Goal: Information Seeking & Learning: Learn about a topic

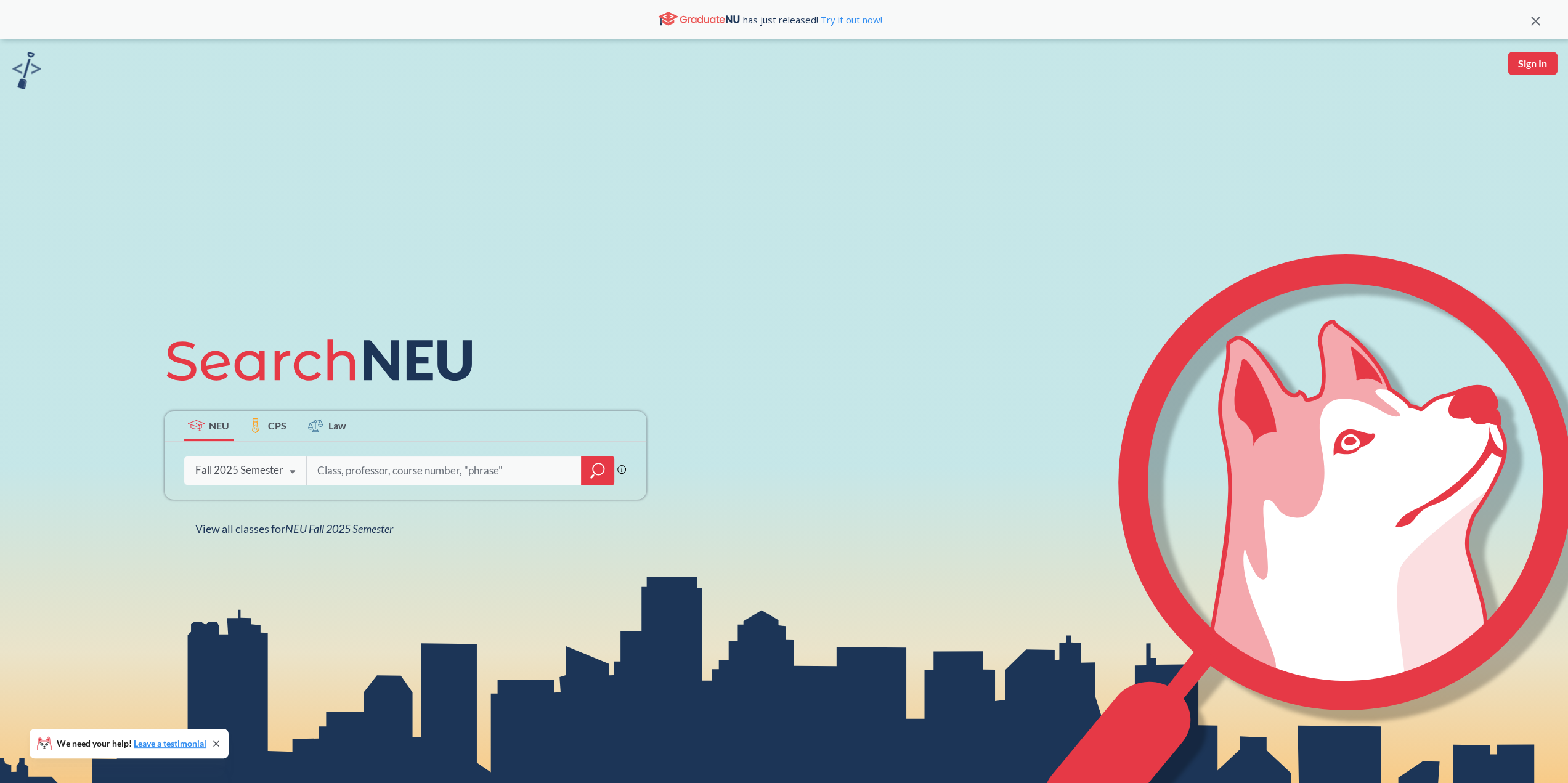
click at [331, 471] on input "search" at bounding box center [444, 470] width 257 height 26
type input "j"
type input "dissertation"
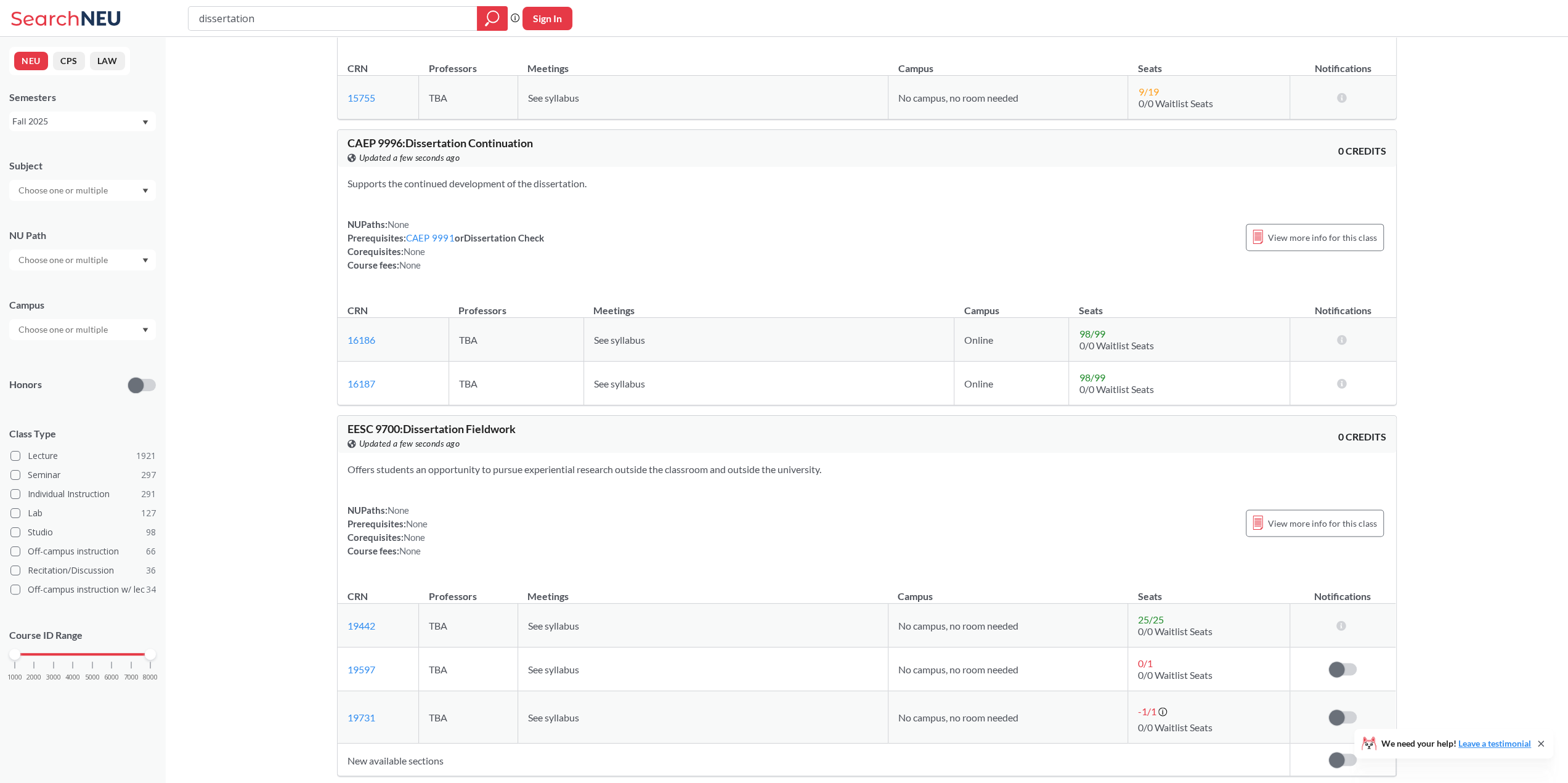
scroll to position [1663, 0]
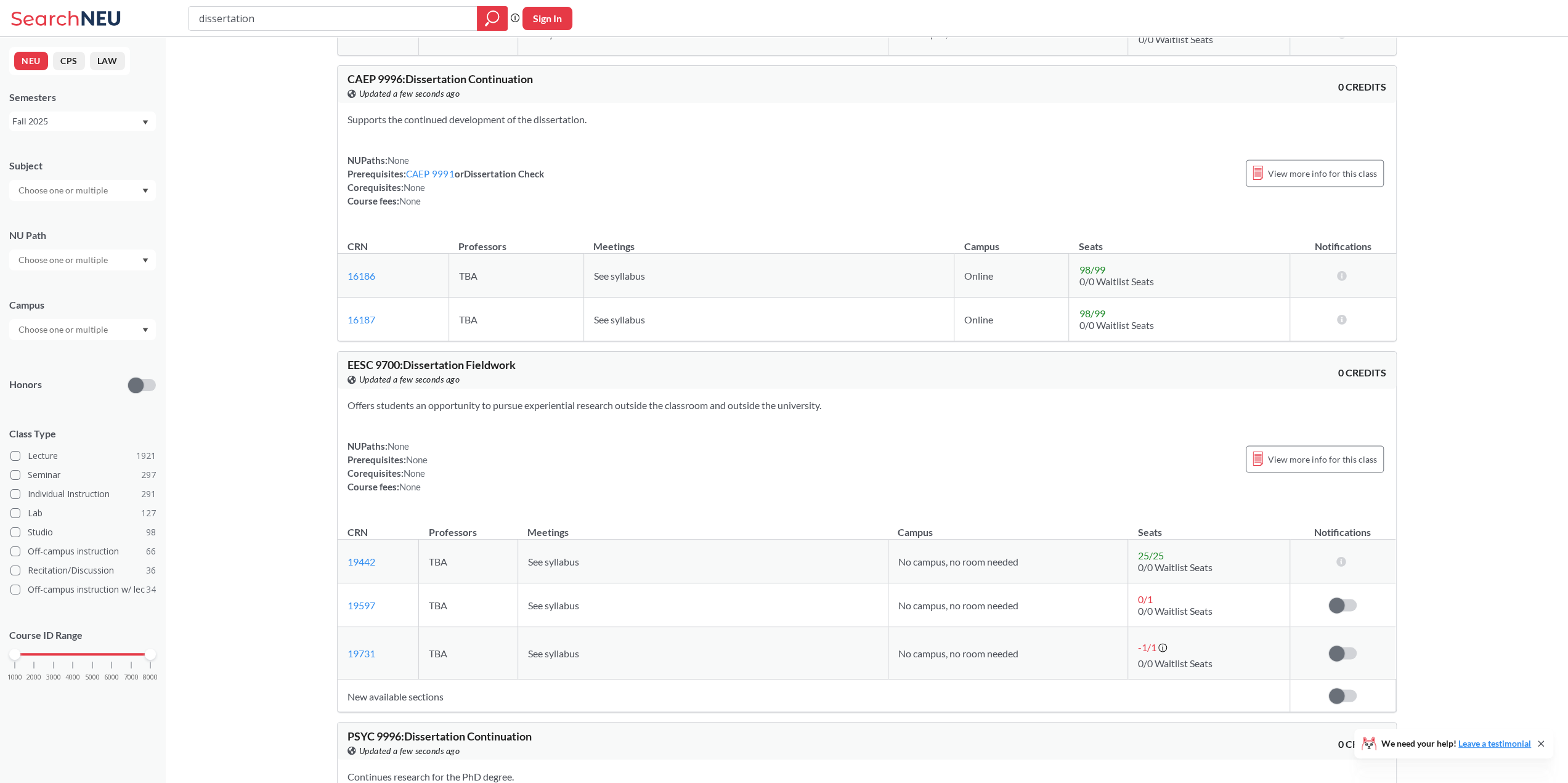
click at [87, 193] on input "text" at bounding box center [64, 190] width 104 height 15
type input "ne"
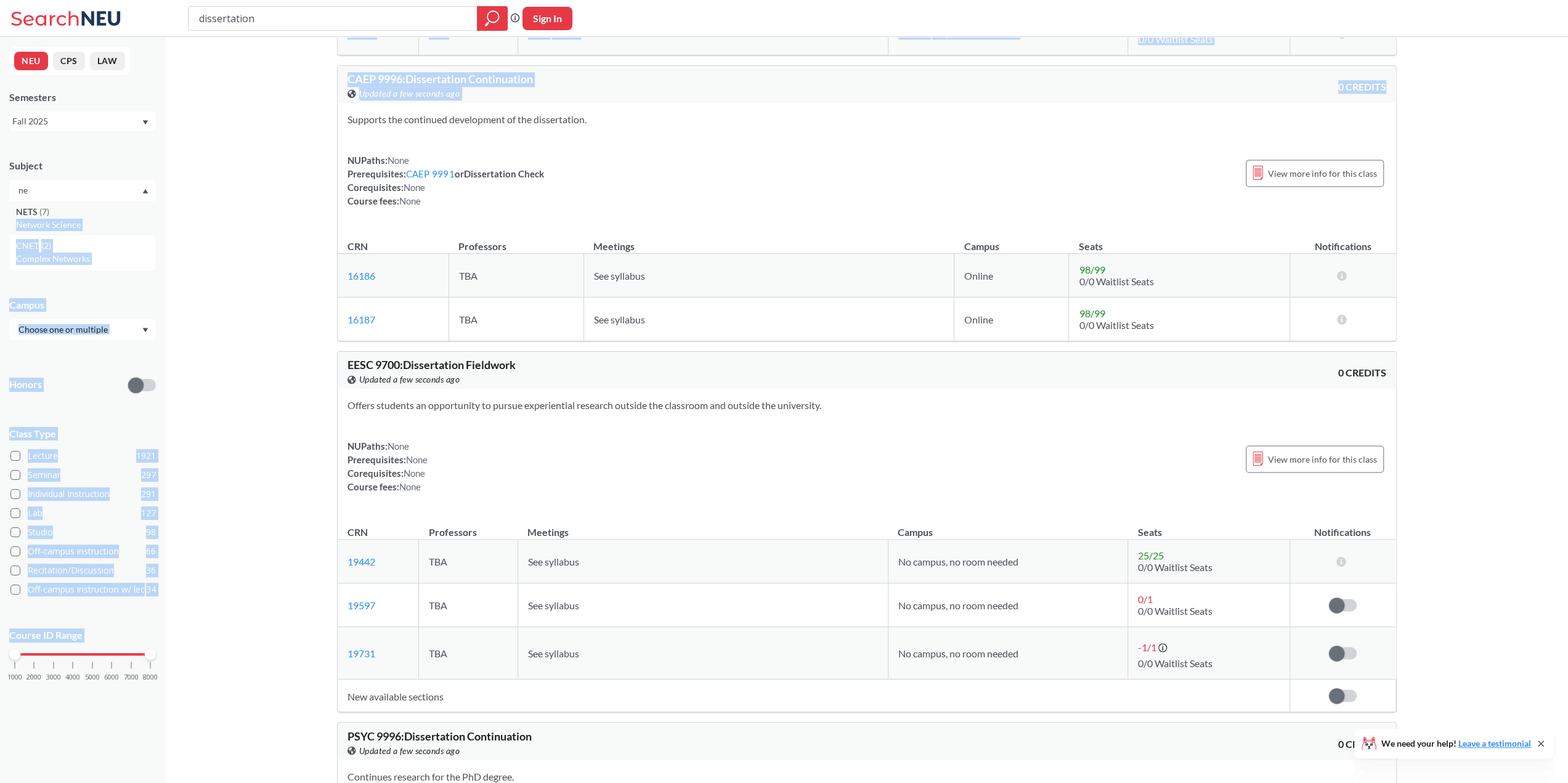
click at [54, 218] on p "Network Science" at bounding box center [85, 224] width 139 height 12
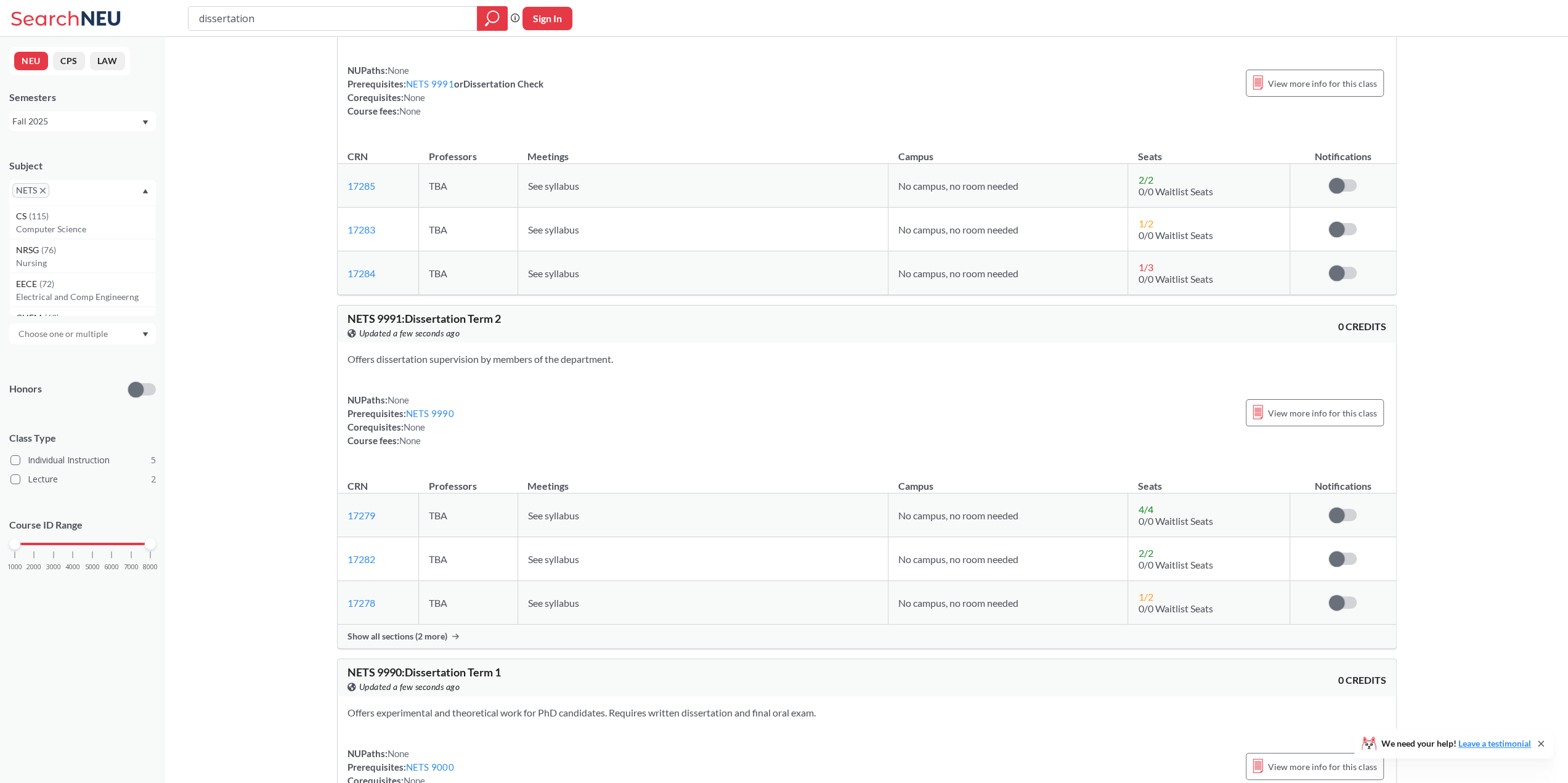
scroll to position [62, 0]
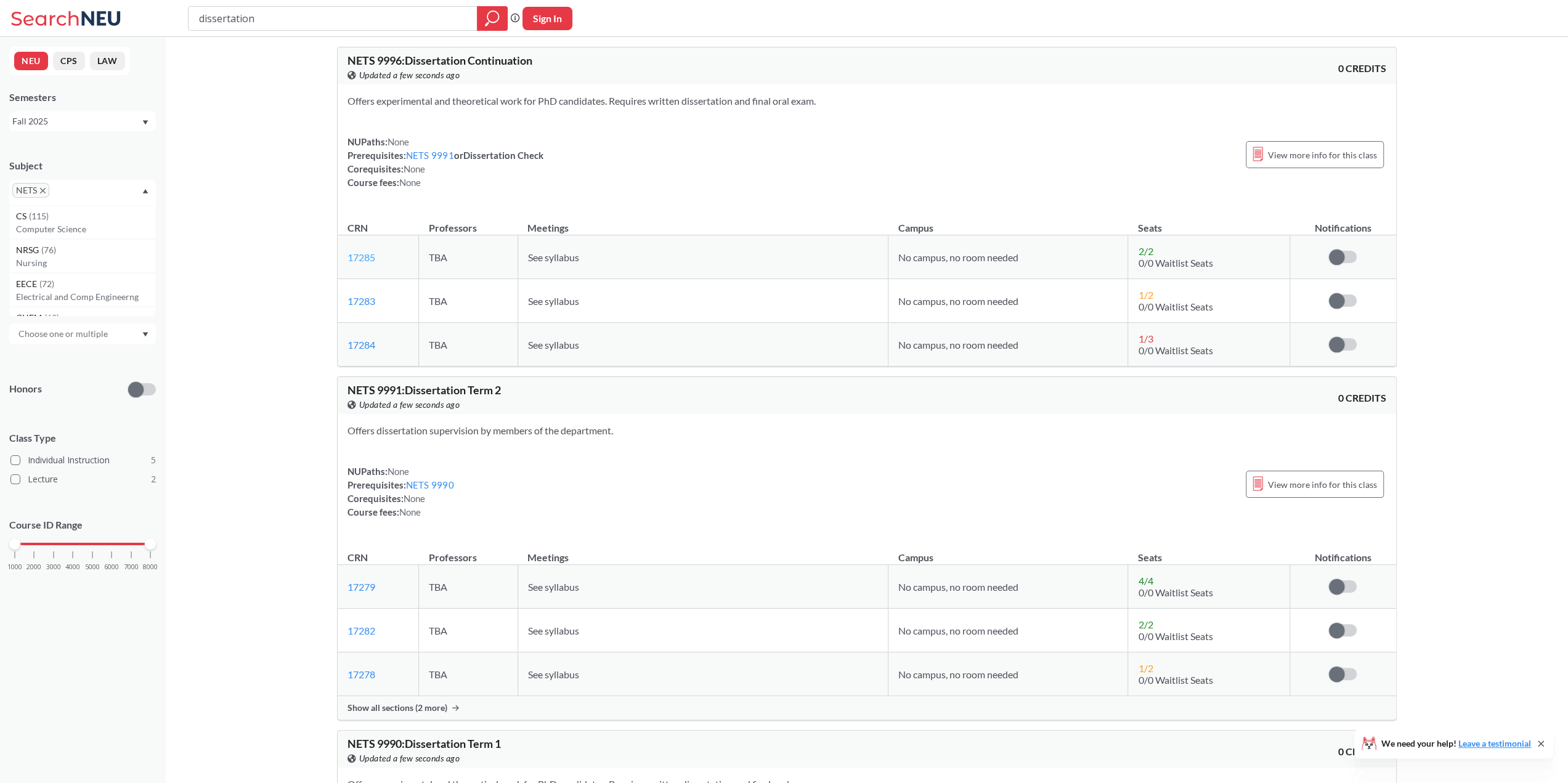
click at [367, 260] on link "17285" at bounding box center [361, 257] width 28 height 12
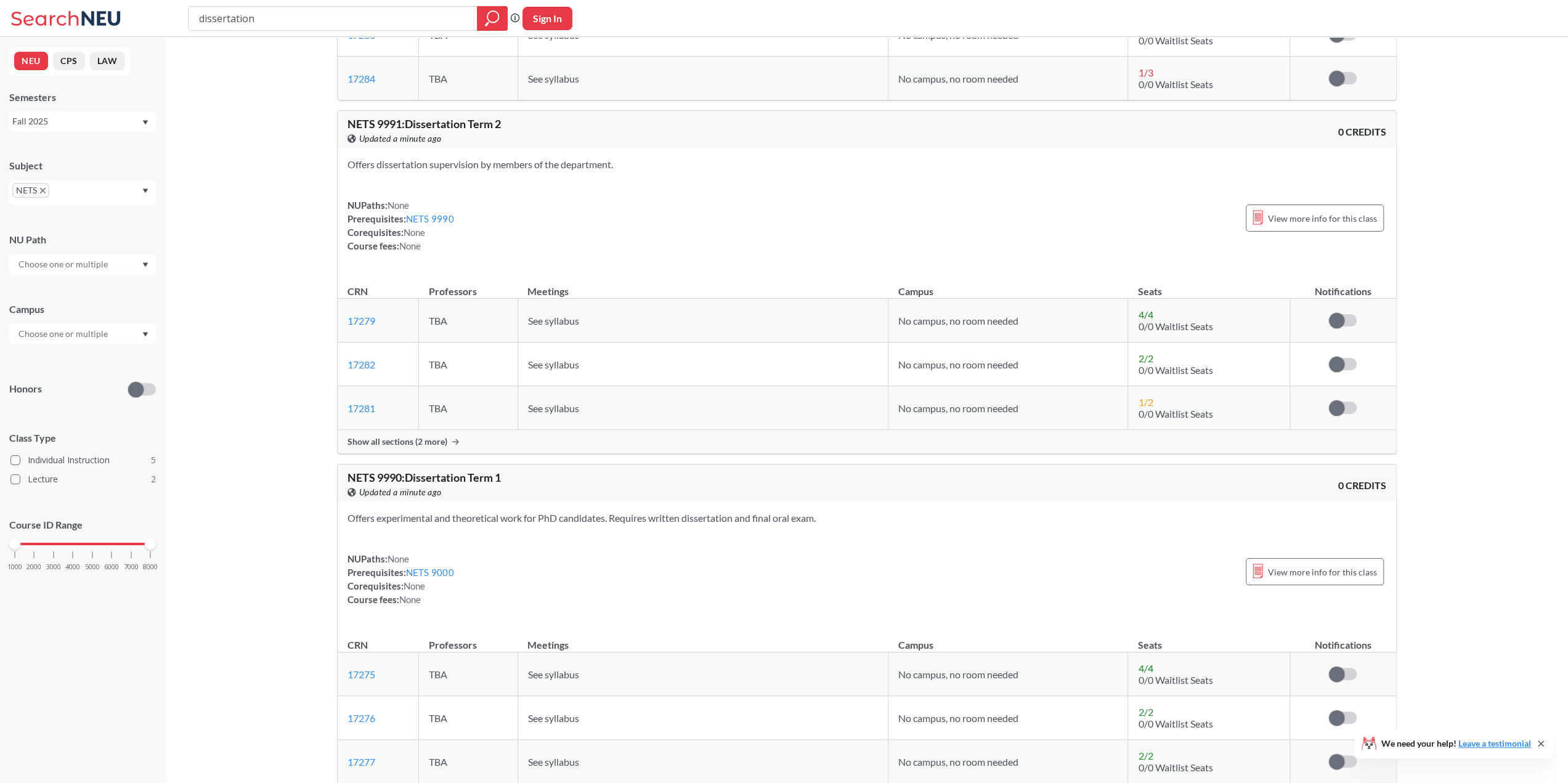
scroll to position [431, 0]
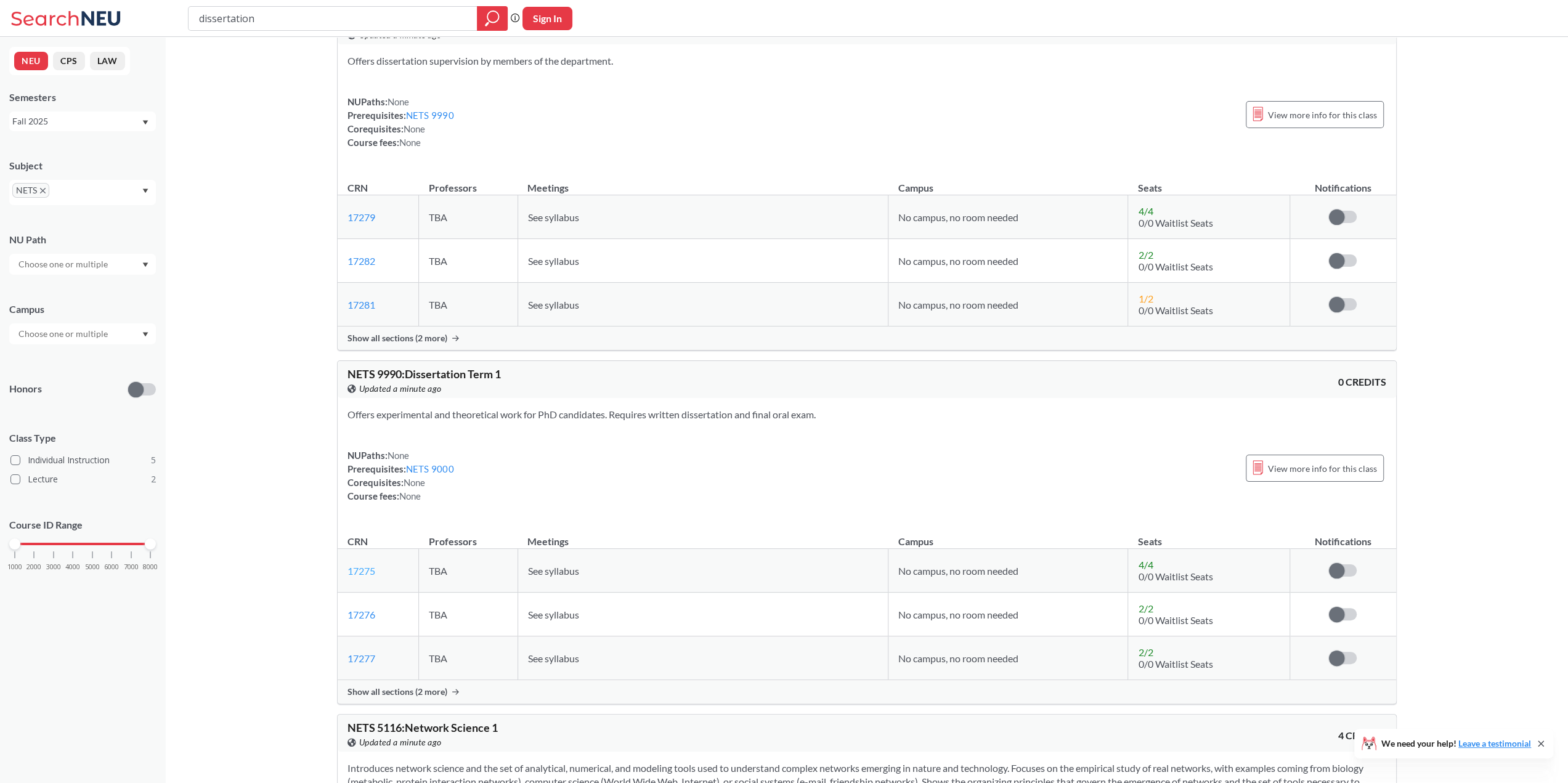
click at [366, 565] on link "17275" at bounding box center [361, 571] width 28 height 12
click at [365, 609] on link "17277" at bounding box center [361, 614] width 28 height 12
drag, startPoint x: 379, startPoint y: 569, endPoint x: 344, endPoint y: 562, distance: 35.7
click at [344, 562] on td "17275 View this section on Banner." at bounding box center [379, 571] width 81 height 44
copy link "17275"
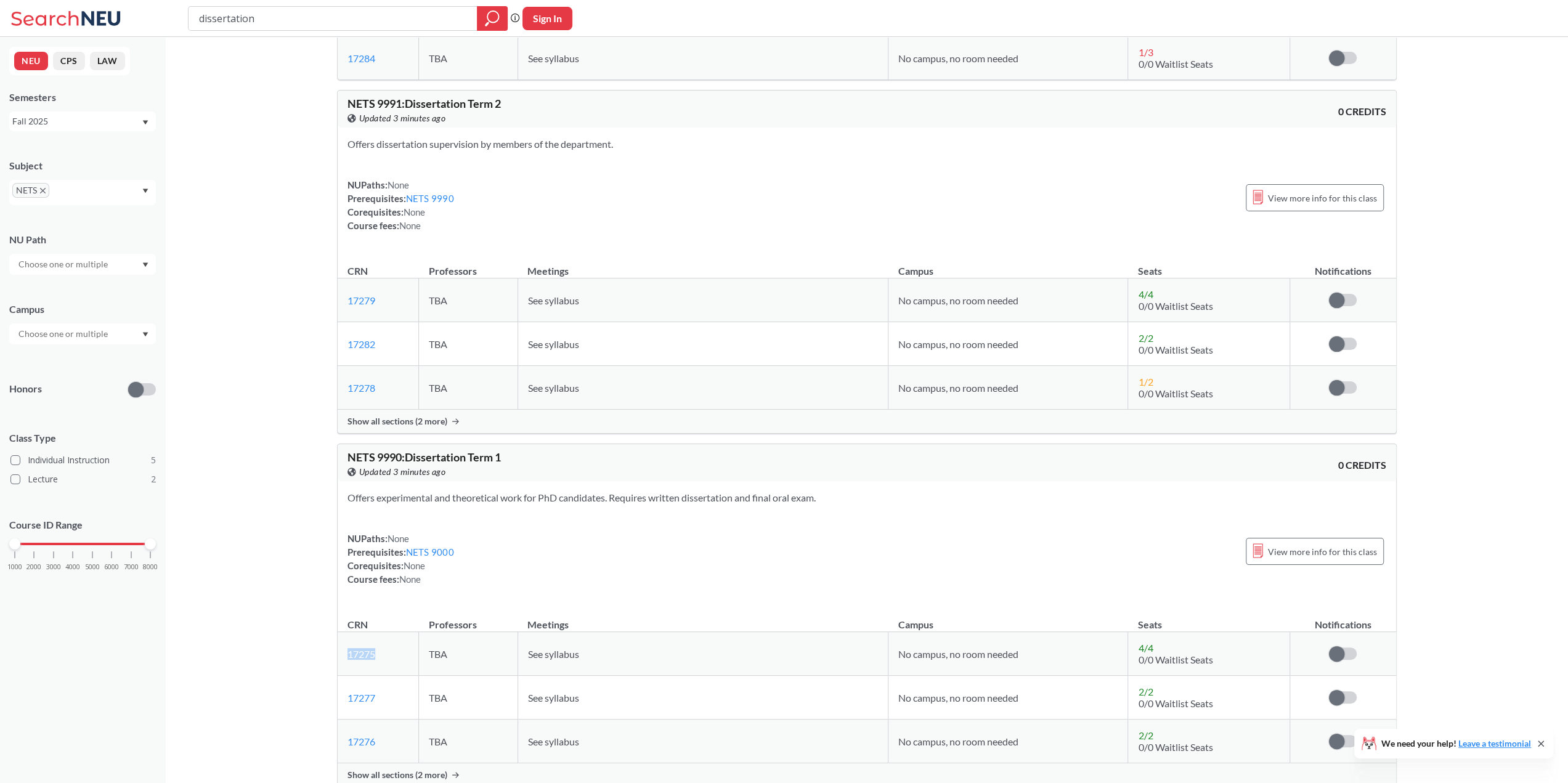
scroll to position [308, 0]
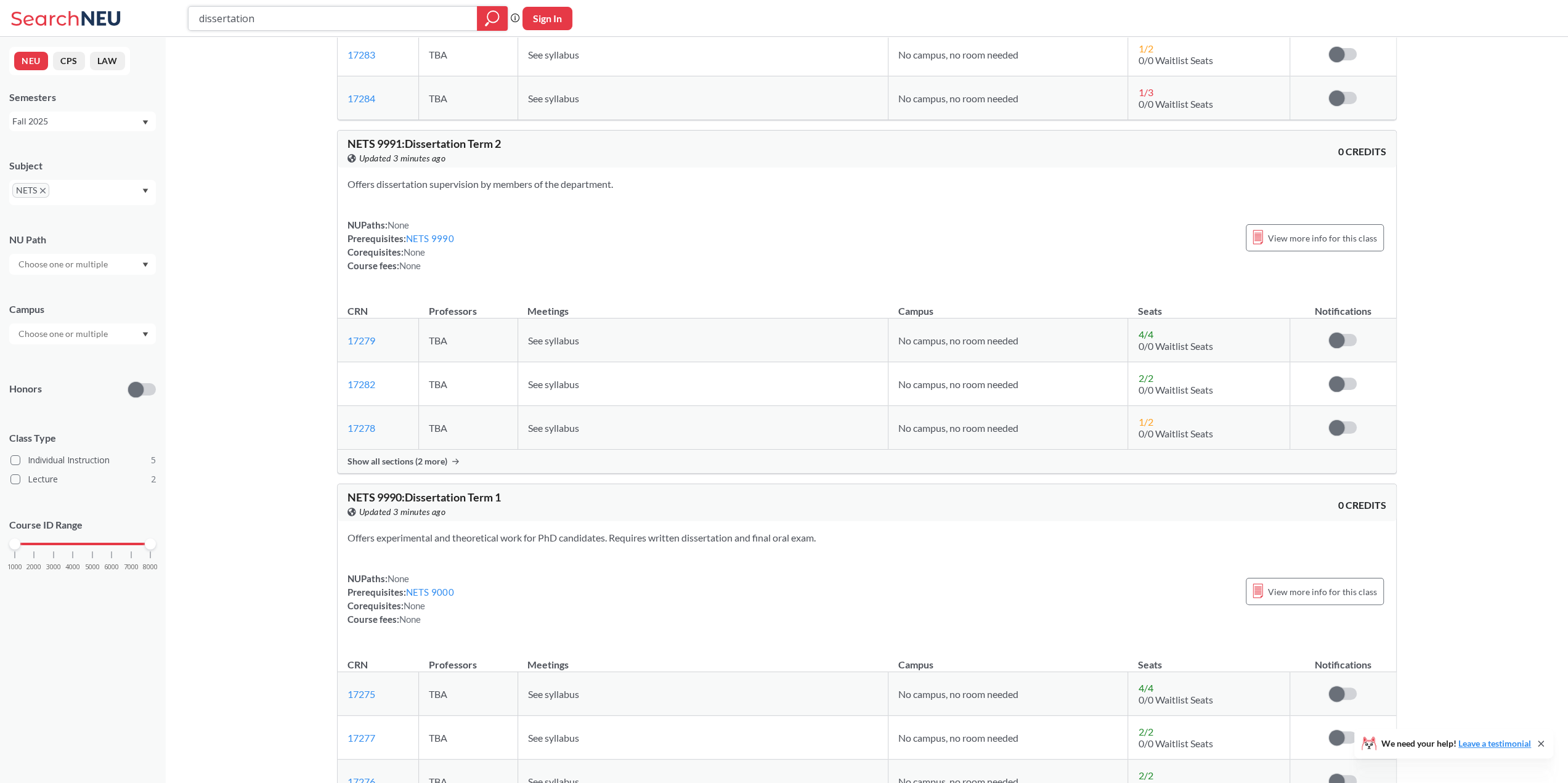
drag, startPoint x: 260, startPoint y: 26, endPoint x: 147, endPoint y: 11, distance: 114.0
click at [147, 11] on div "dissertation Phrase search guarantees the exact search appears in the results. …" at bounding box center [784, 18] width 1568 height 37
type input "research"
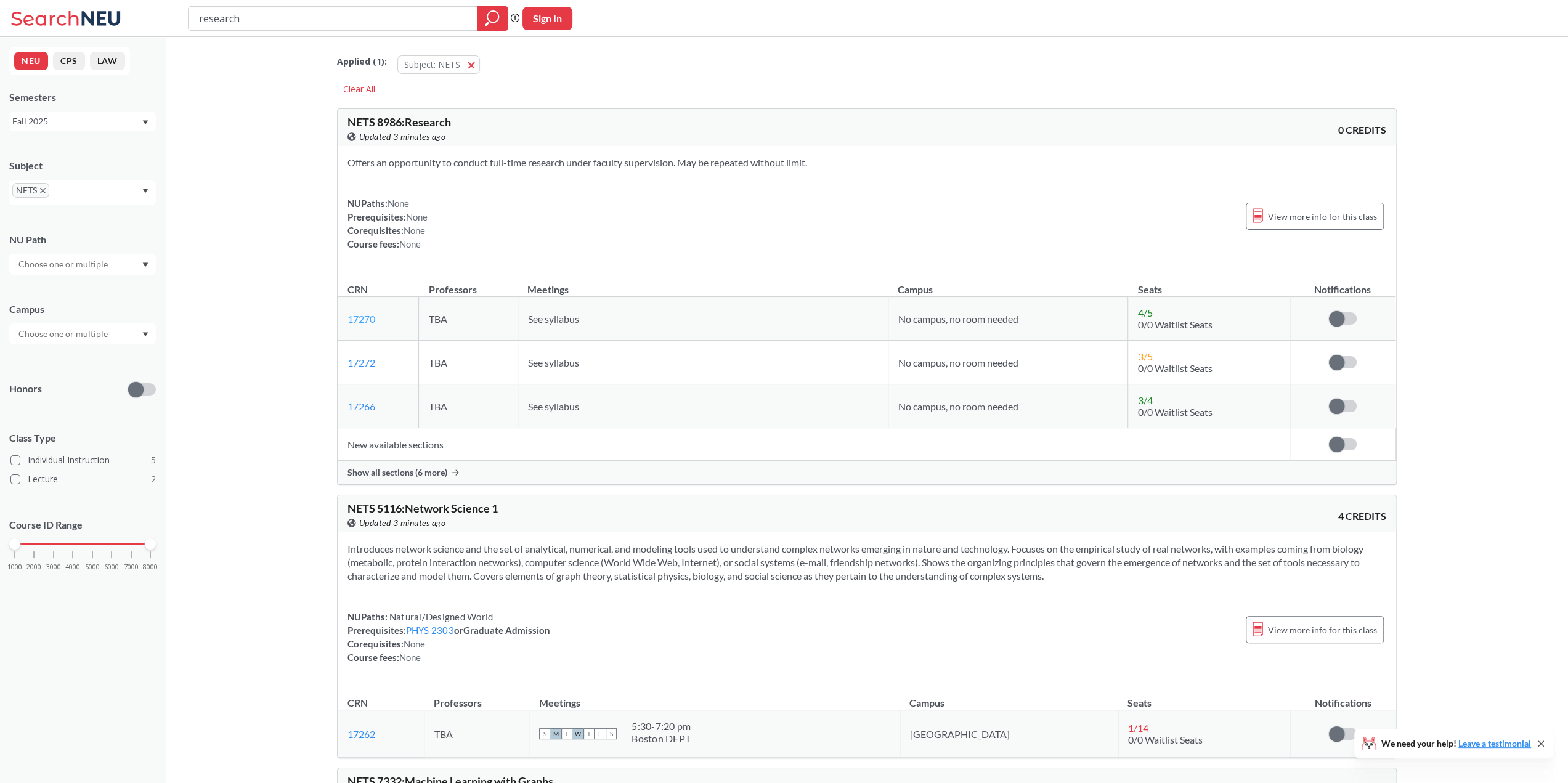
click at [369, 313] on link "17270" at bounding box center [361, 319] width 28 height 12
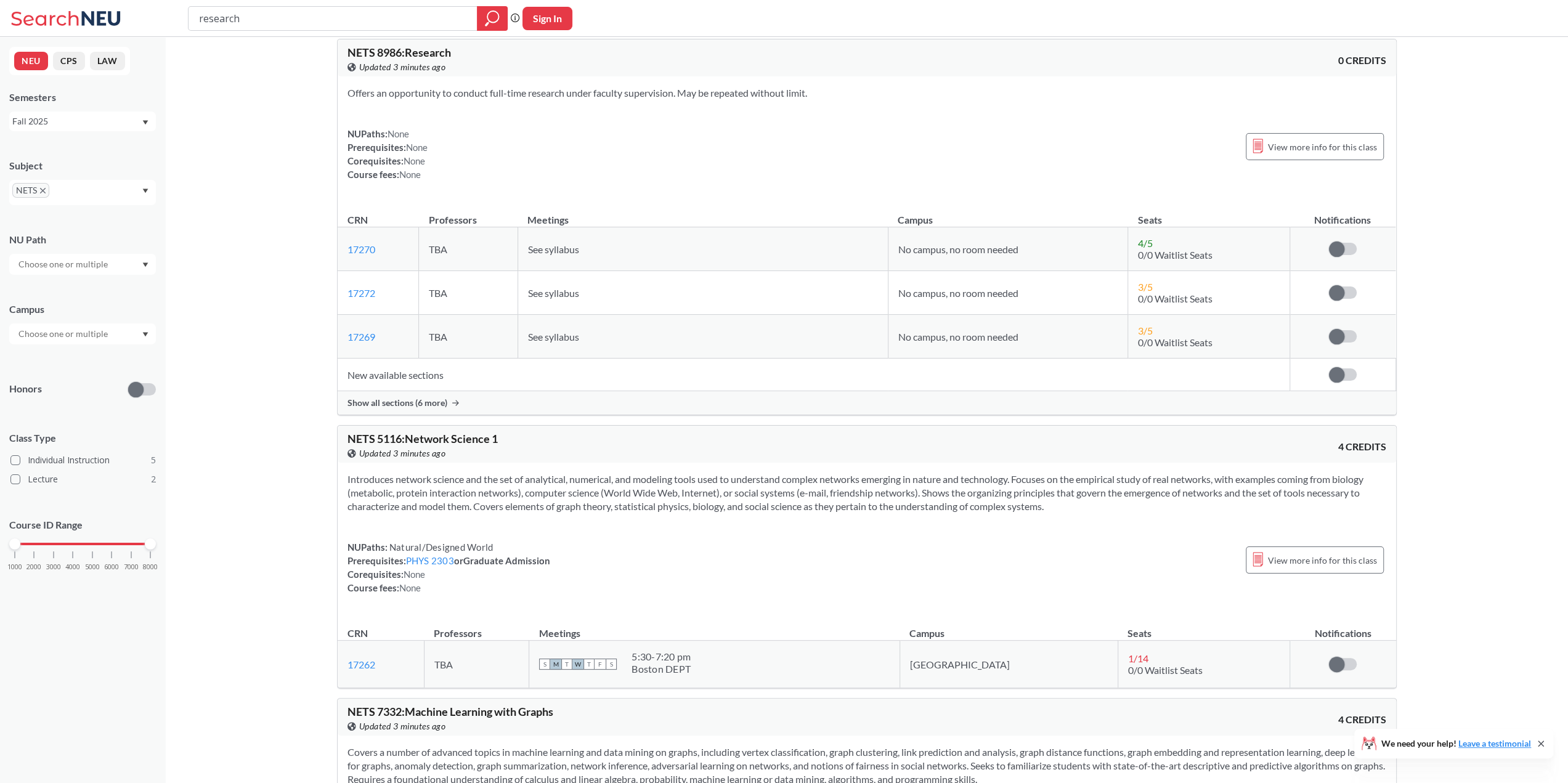
scroll to position [62, 0]
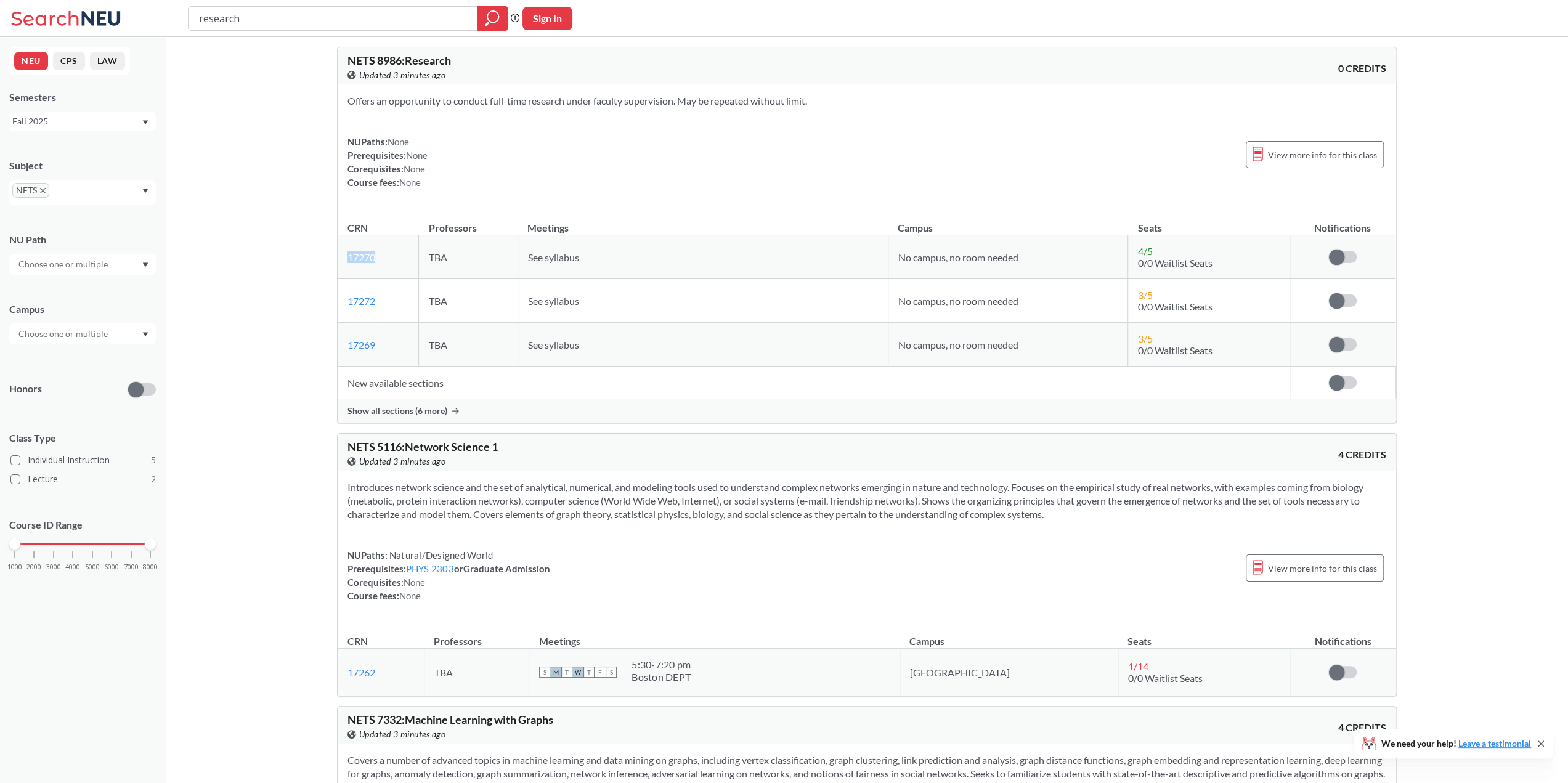
drag, startPoint x: 357, startPoint y: 252, endPoint x: 337, endPoint y: 248, distance: 20.4
click at [338, 248] on td "17270 View this section on Banner." at bounding box center [379, 257] width 81 height 44
copy link "17270"
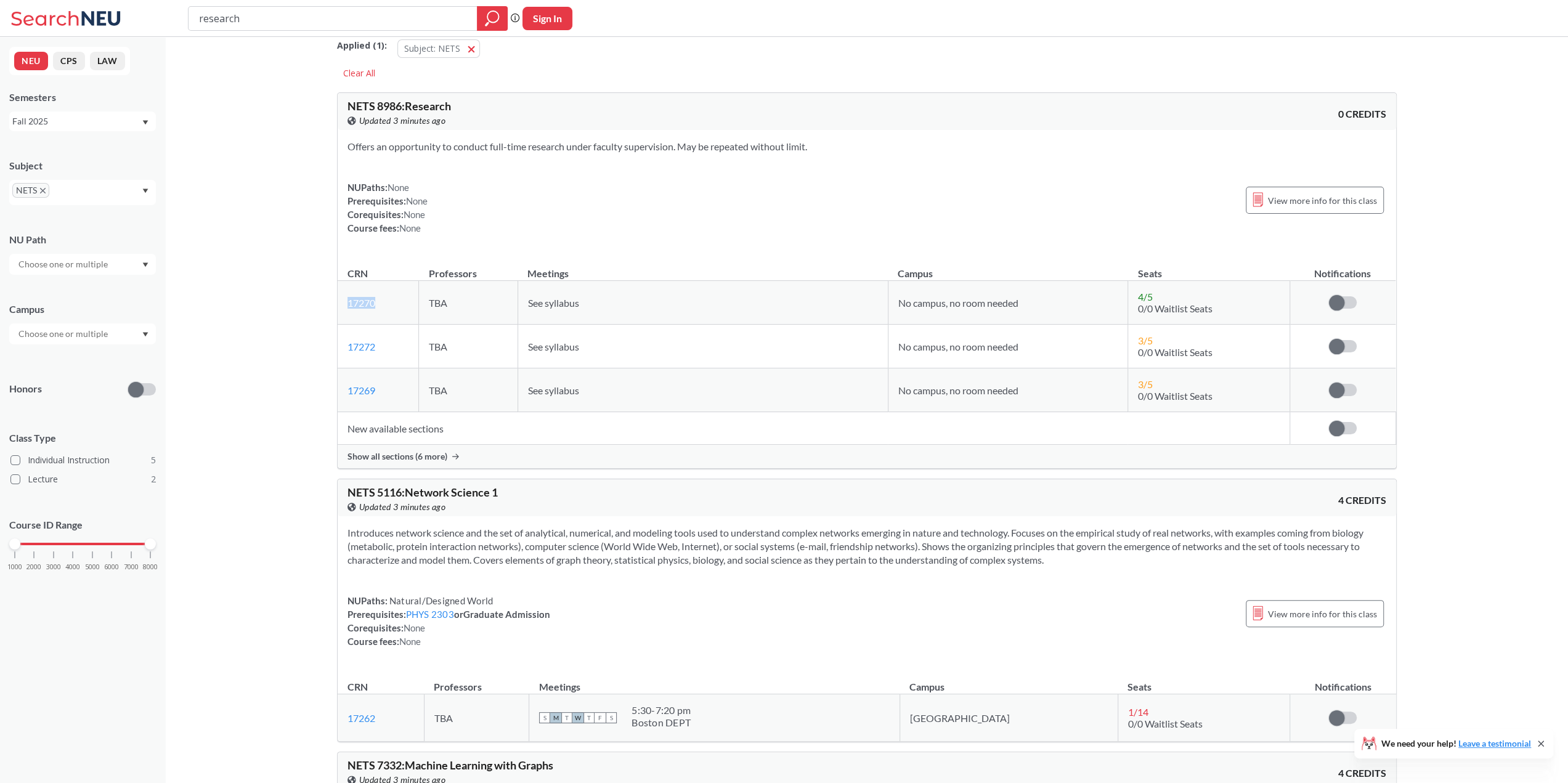
scroll to position [0, 0]
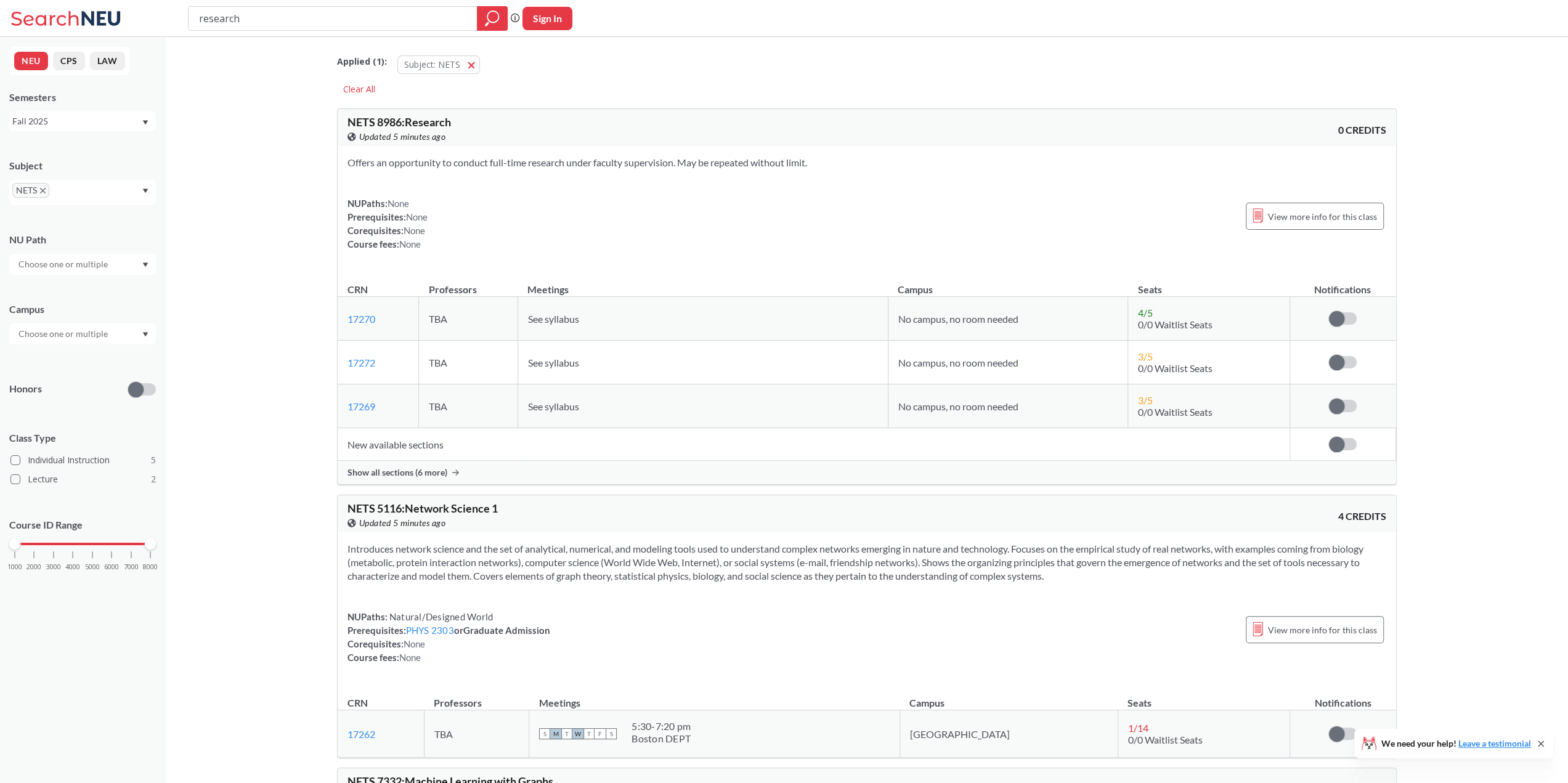
click at [482, 115] on div "NETS 8986 : Research View this course on Banner. Updated 5 minutes ago 0 CREDITS" at bounding box center [867, 127] width 1059 height 37
